Goal: Navigation & Orientation: Find specific page/section

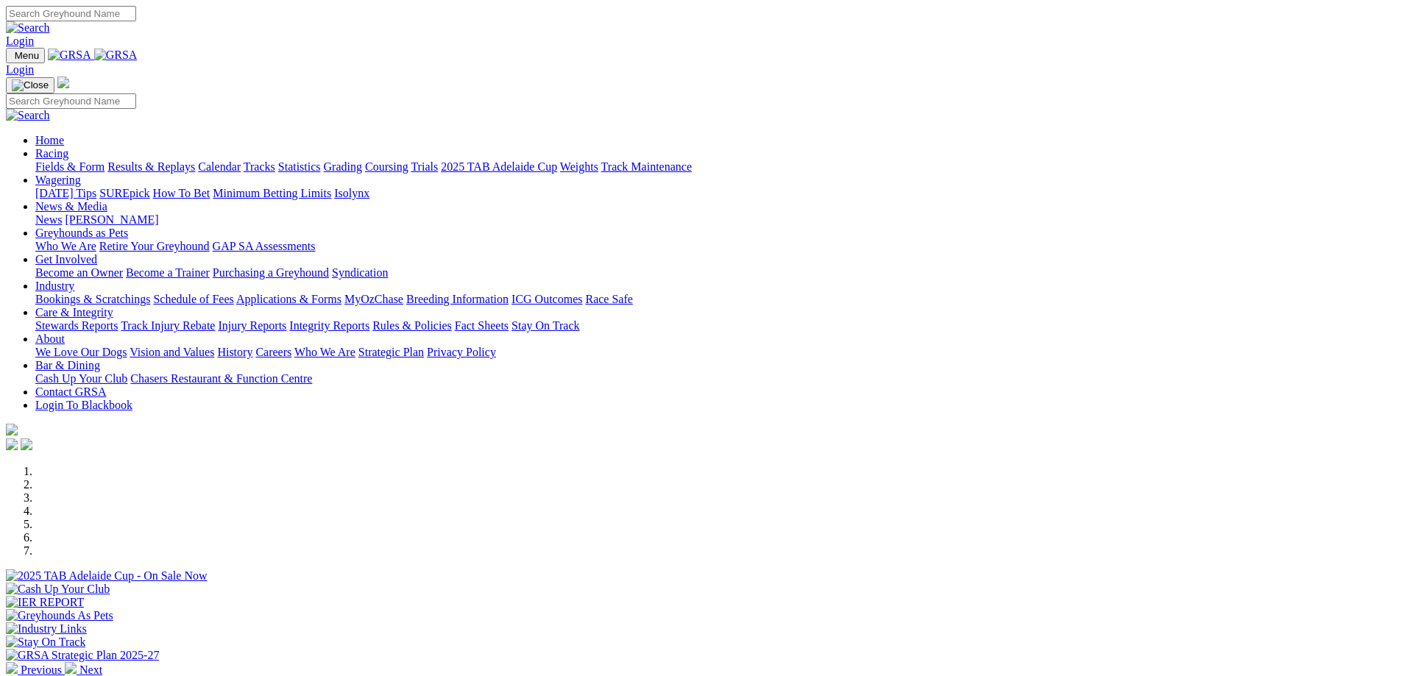
click at [68, 147] on link "Racing" at bounding box center [51, 153] width 33 height 13
click at [275, 160] on link "Tracks" at bounding box center [260, 166] width 32 height 13
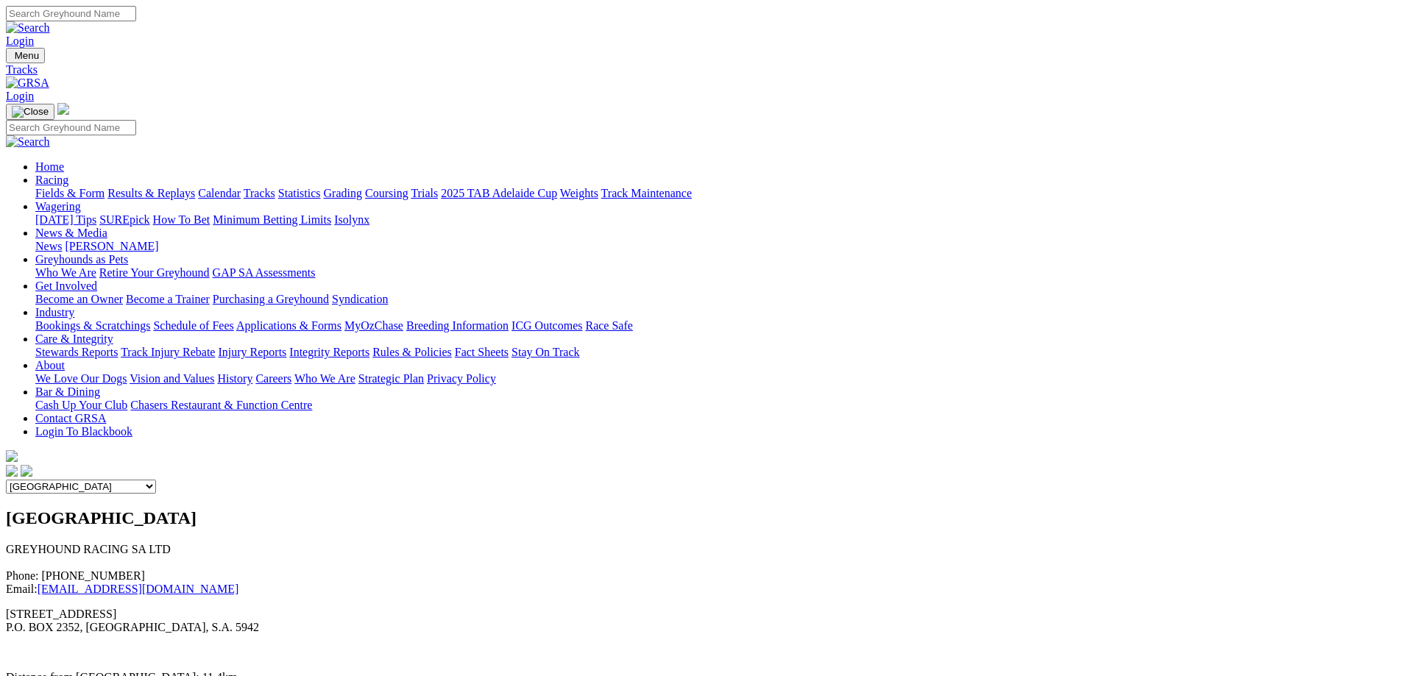
click at [156, 480] on select "Angle Park Gawler [GEOGRAPHIC_DATA] [PERSON_NAME][GEOGRAPHIC_DATA] [US_STATE] G…" at bounding box center [81, 487] width 150 height 14
